Goal: Transaction & Acquisition: Obtain resource

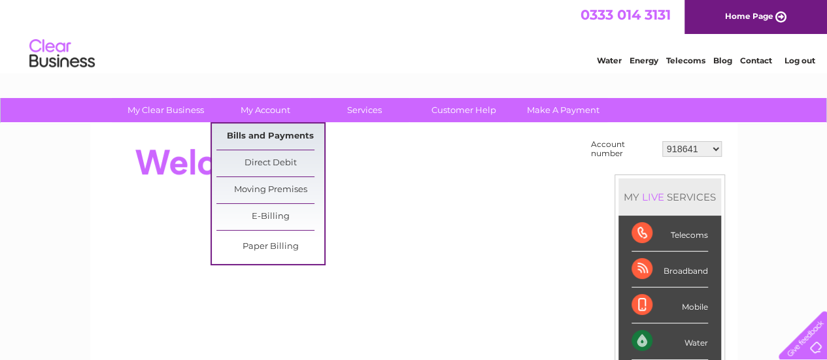
click at [269, 135] on link "Bills and Payments" at bounding box center [270, 137] width 108 height 26
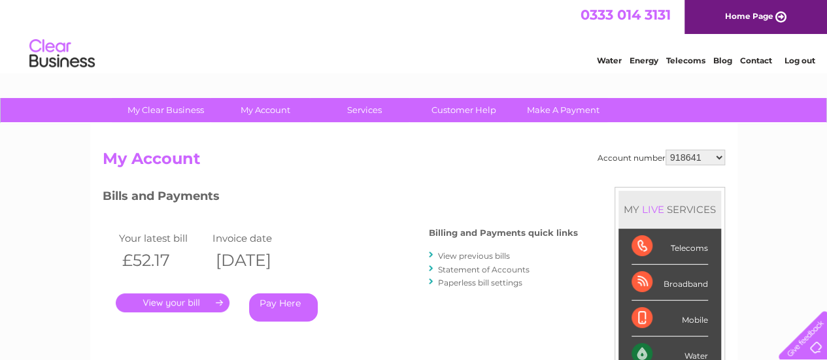
click at [719, 158] on select "918641 1142224 1142259 1156183 3024077 3025057 3026265 30269183 30286487 302910…" at bounding box center [696, 158] width 60 height 16
select select "3026265"
click at [666, 150] on select "918641 1142224 1142259 1156183 3024077 3025057 3026265 30269183 30286487 302910…" at bounding box center [696, 158] width 60 height 16
click at [182, 306] on link "." at bounding box center [173, 303] width 114 height 19
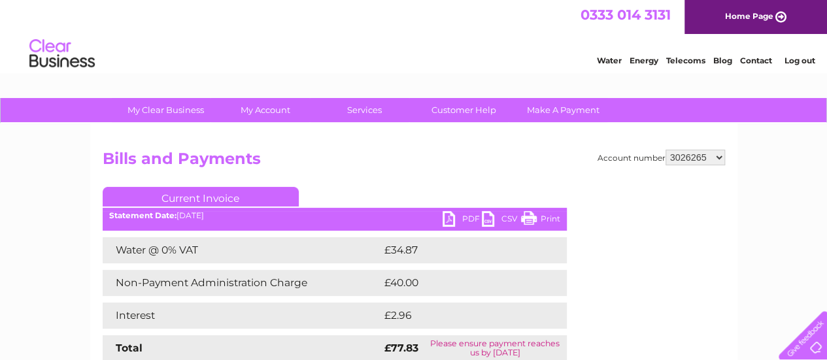
click at [445, 222] on link "PDF" at bounding box center [462, 220] width 39 height 19
click at [714, 156] on select "918641 1142224 1142259 1156183 3024077 3025057 3026265 30269183 30286487 302910…" at bounding box center [696, 158] width 60 height 16
select select "30291077"
click at [666, 150] on select "918641 1142224 1142259 1156183 3024077 3025057 3026265 30269183 30286487 302910…" at bounding box center [696, 158] width 60 height 16
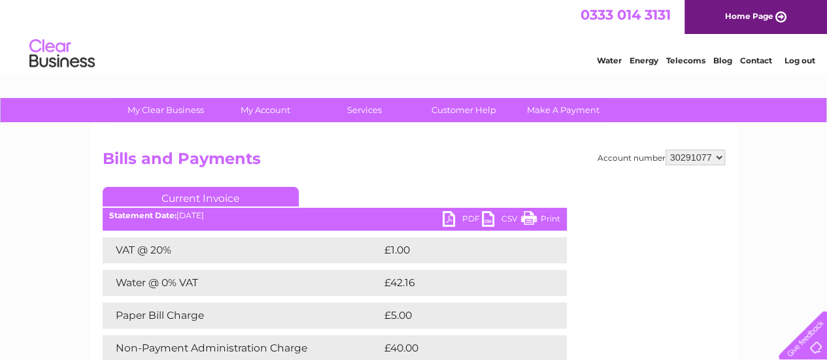
click at [454, 219] on link "PDF" at bounding box center [462, 220] width 39 height 19
click at [718, 157] on select "918641 1142224 1142259 1156183 3024077 3025057 3026265 30269183 30286487 302910…" at bounding box center [696, 158] width 60 height 16
select select "30323555"
click at [666, 150] on select "918641 1142224 1142259 1156183 3024077 3025057 3026265 30269183 30286487 302910…" at bounding box center [696, 158] width 60 height 16
click at [446, 218] on link "PDF" at bounding box center [462, 220] width 39 height 19
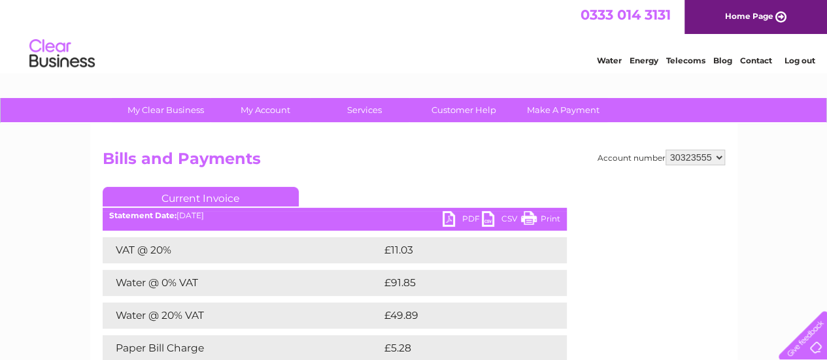
click at [702, 158] on select "918641 1142224 1142259 1156183 3024077 3025057 3026265 30269183 30286487 302910…" at bounding box center [696, 158] width 60 height 16
select select "918641"
click at [666, 150] on select "918641 1142224 1142259 1156183 3024077 3025057 3026265 30269183 30286487 302910…" at bounding box center [696, 158] width 60 height 16
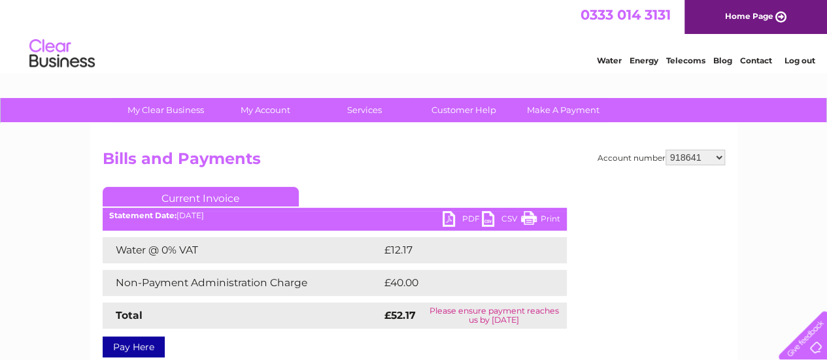
click at [450, 219] on link "PDF" at bounding box center [462, 220] width 39 height 19
